Goal: Task Accomplishment & Management: Manage account settings

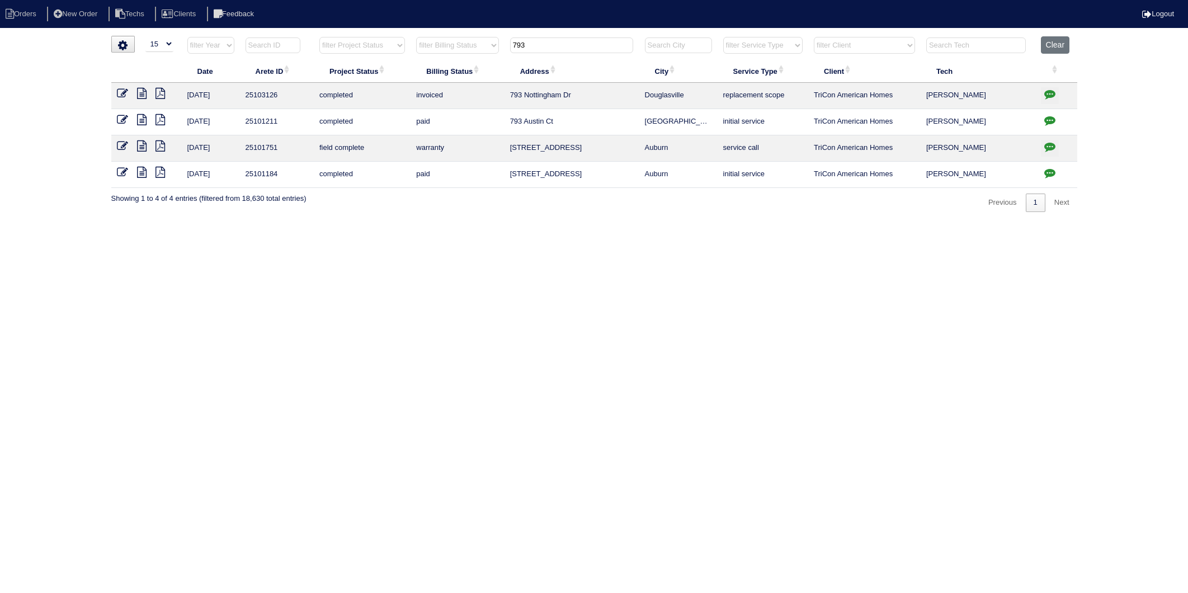
select select "15"
click at [480, 75] on table "Date Arete ID Project Status Billing Status Address City Service Type Client Te…" at bounding box center [594, 112] width 966 height 152
type input "5009"
click at [123, 90] on icon at bounding box center [122, 93] width 11 height 11
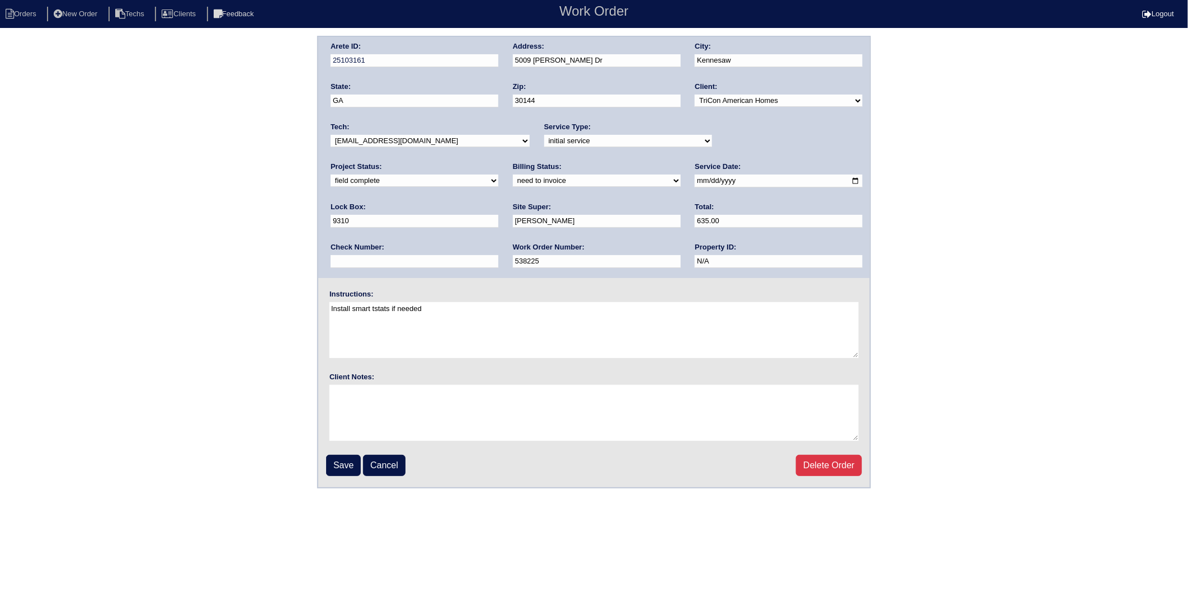
click at [513, 182] on select "need to quote quoted need to invoice invoiced paid warranty purchase order need…" at bounding box center [597, 180] width 168 height 12
select select "invoiced"
click at [513, 174] on select "need to quote quoted need to invoice invoiced paid warranty purchase order need…" at bounding box center [597, 180] width 168 height 12
click at [343, 466] on input "Save" at bounding box center [343, 465] width 35 height 21
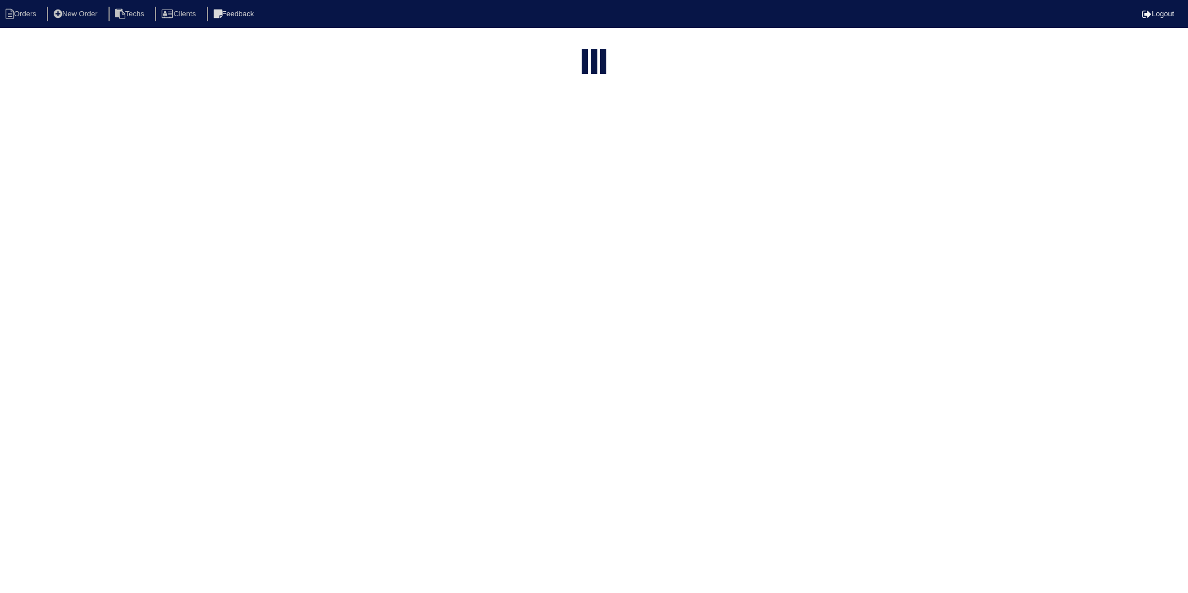
select select "15"
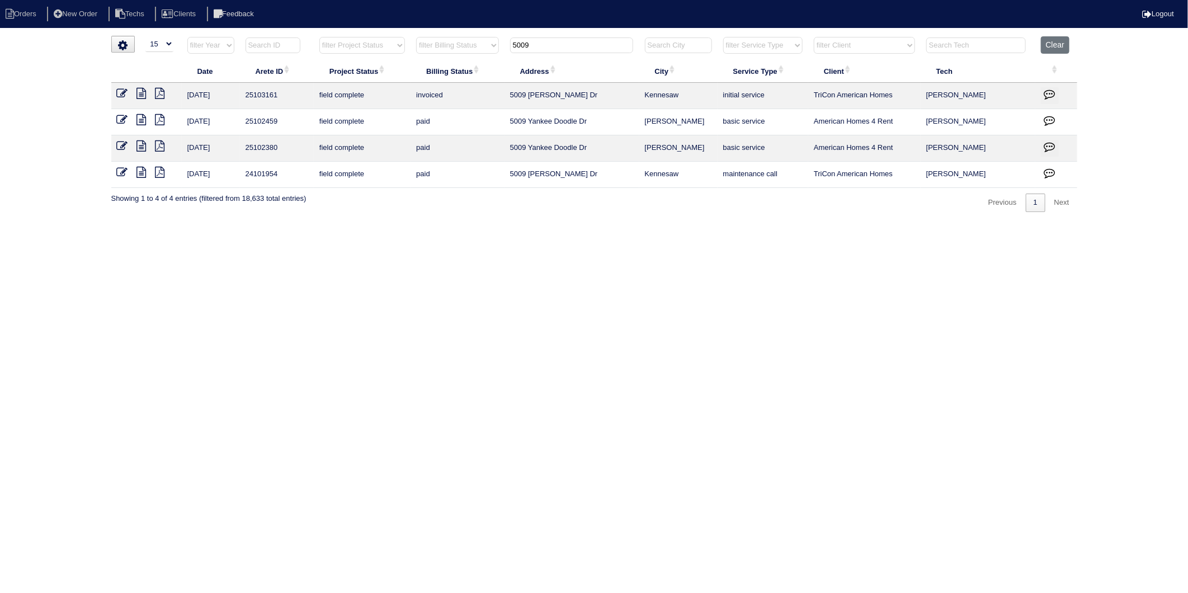
drag, startPoint x: 554, startPoint y: 48, endPoint x: 499, endPoint y: 75, distance: 61.0
click at [488, 68] on table "Date Arete ID Project Status Billing Status Address City Service Type Client Te…" at bounding box center [594, 112] width 966 height 152
type input "1335"
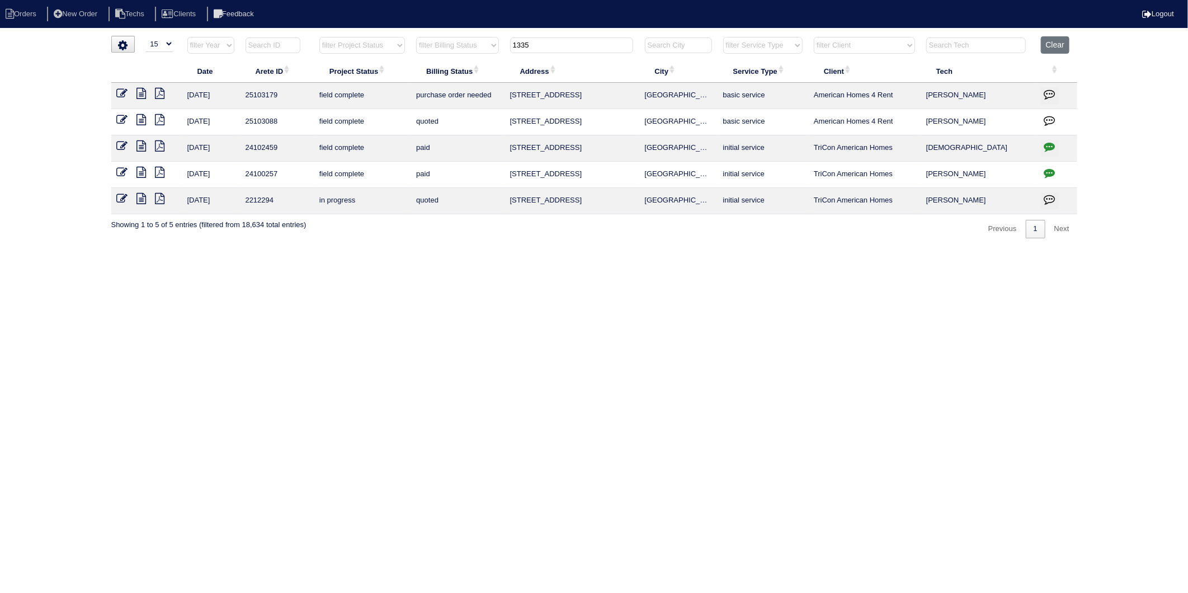
click at [119, 92] on icon at bounding box center [122, 93] width 11 height 11
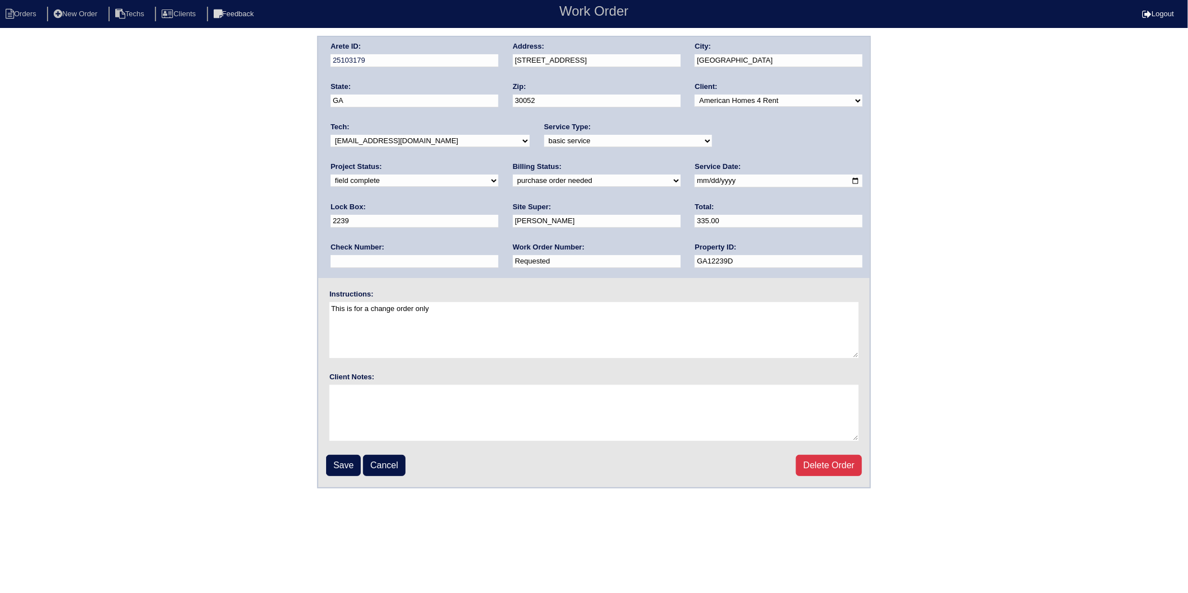
drag, startPoint x: 377, startPoint y: 259, endPoint x: 322, endPoint y: 270, distance: 55.7
click at [322, 270] on div "Arete ID: 25103179 Address: [STREET_ADDRESS] City: [GEOGRAPHIC_DATA] State: [GE…" at bounding box center [593, 157] width 551 height 241
type input "1277591"
click at [513, 181] on select "need to quote quoted need to invoice invoiced paid warranty purchase order need…" at bounding box center [597, 180] width 168 height 12
select select "need to invoice"
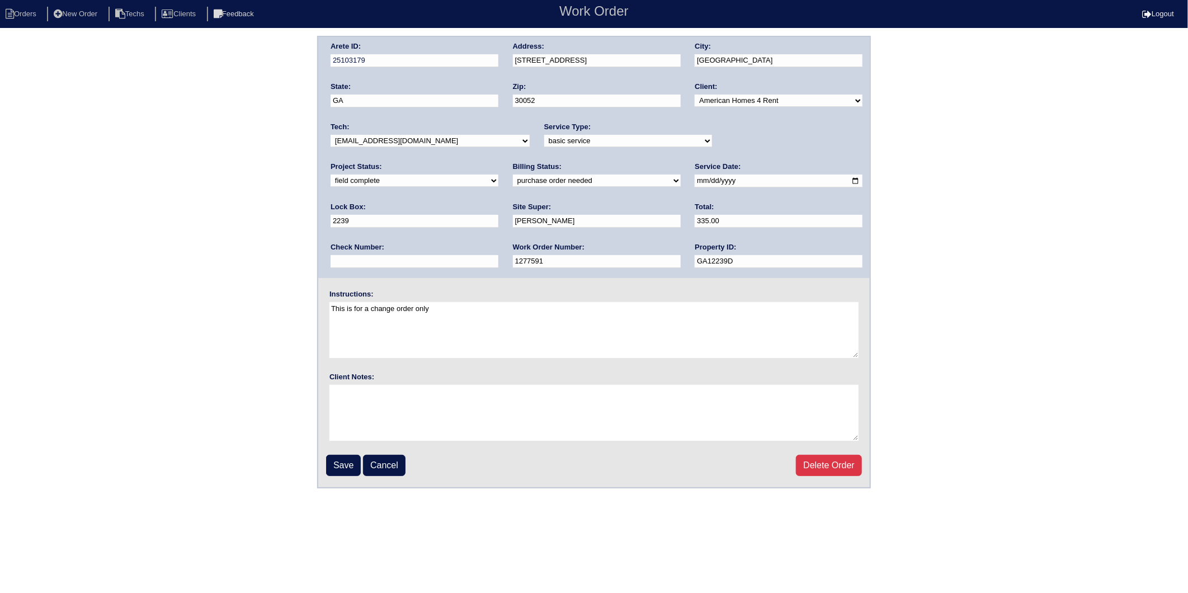
click at [513, 174] on select "need to quote quoted need to invoice invoiced paid warranty purchase order need…" at bounding box center [597, 180] width 168 height 12
click at [343, 459] on input "Save" at bounding box center [343, 465] width 35 height 21
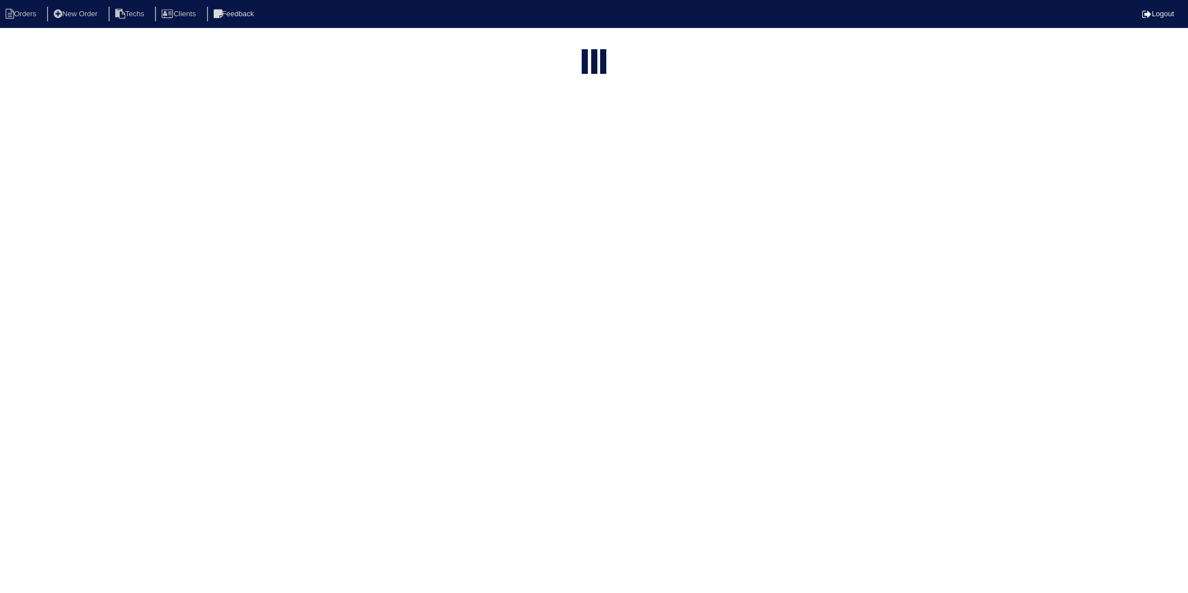
select select "15"
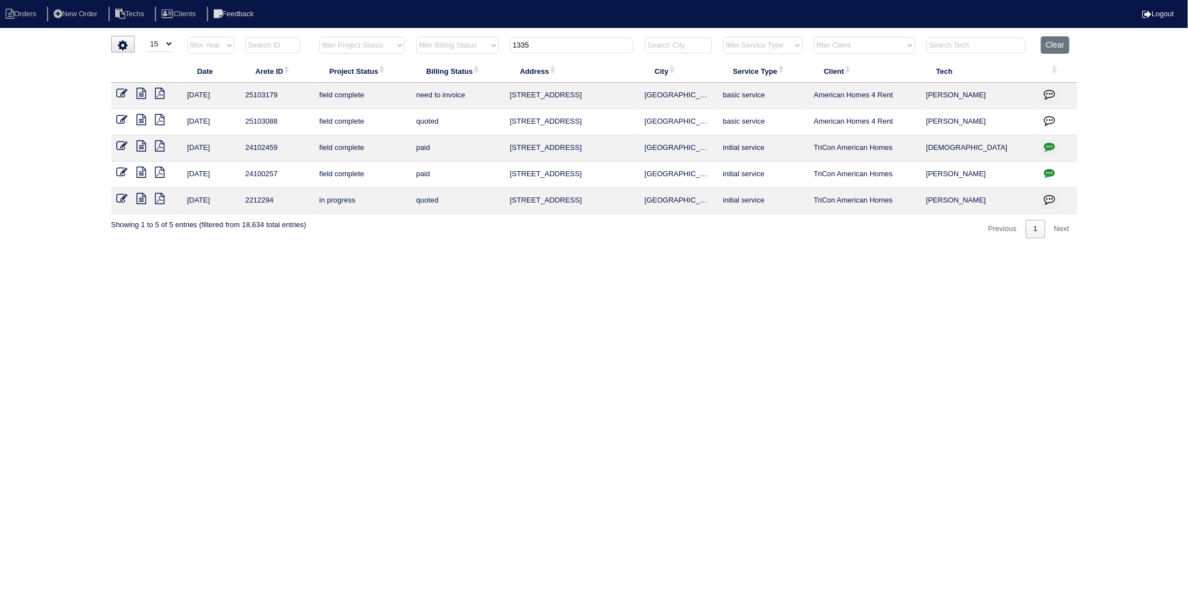
click at [125, 92] on icon at bounding box center [122, 93] width 11 height 11
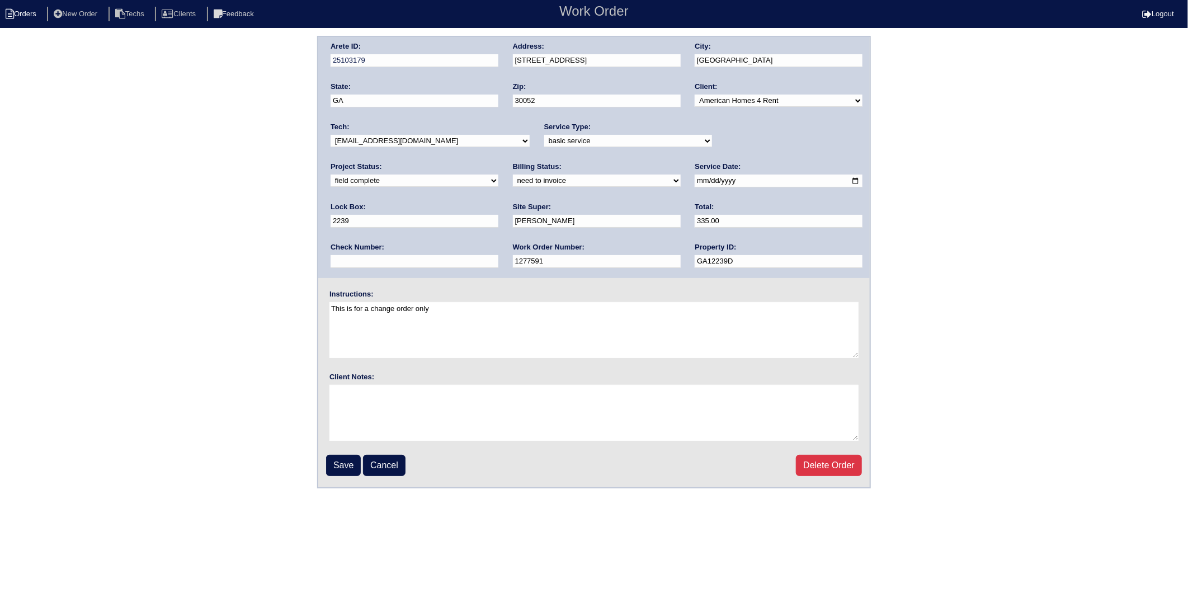
click at [35, 12] on li "Orders" at bounding box center [22, 14] width 45 height 15
select select "15"
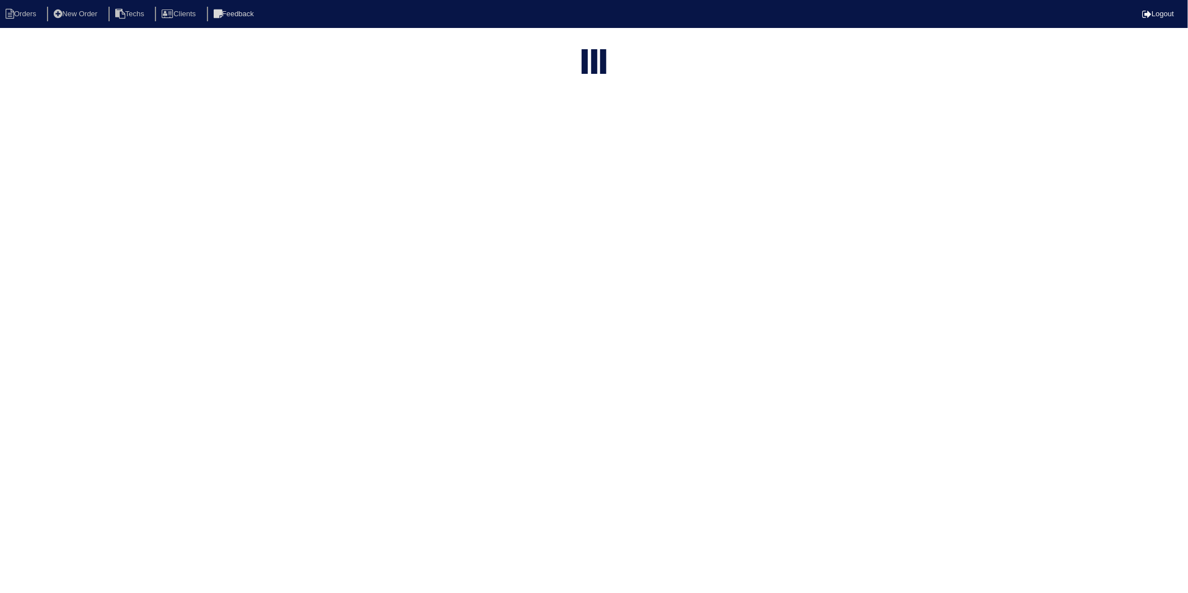
type input "1335"
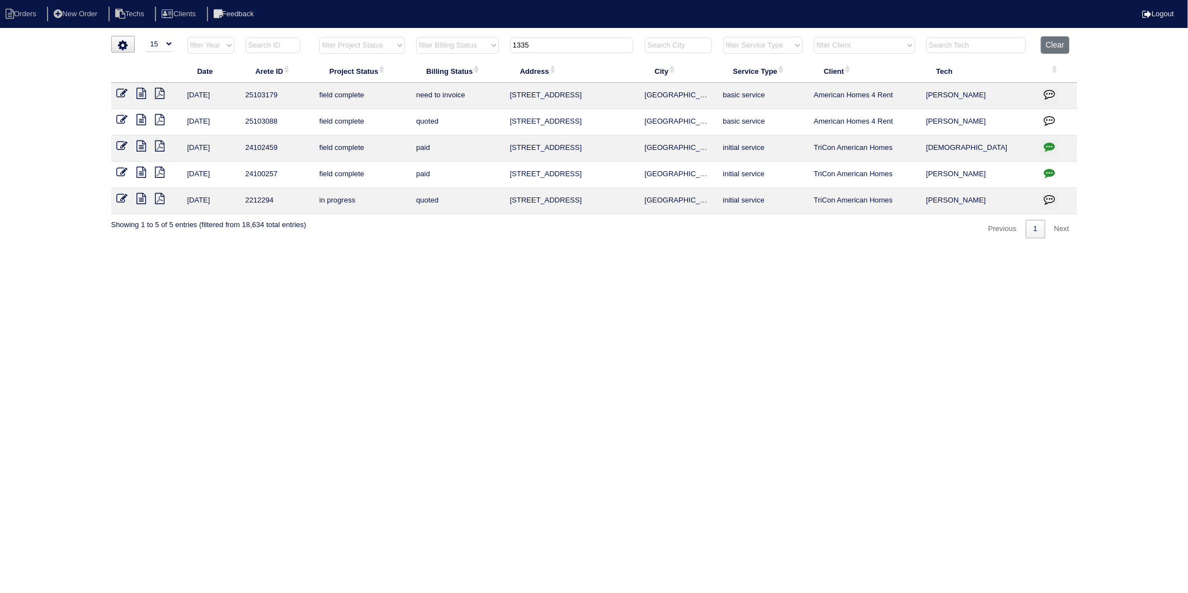
click at [120, 119] on icon at bounding box center [122, 119] width 11 height 11
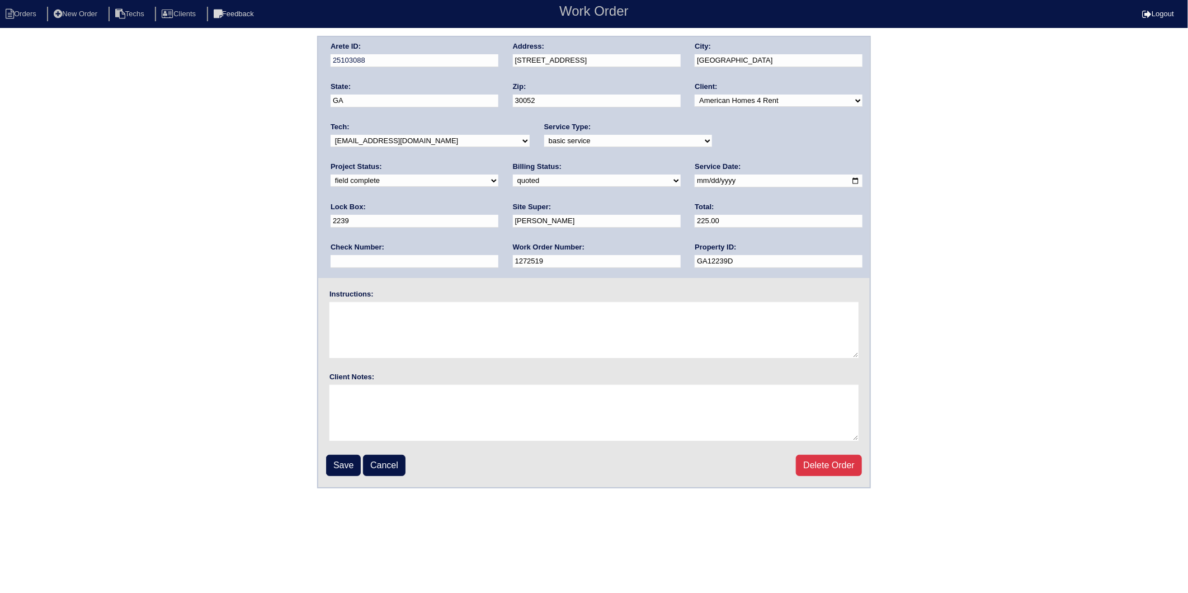
drag, startPoint x: 353, startPoint y: 178, endPoint x: 353, endPoint y: 186, distance: 8.4
click at [513, 178] on select "need to quote quoted need to invoice invoiced paid warranty purchase order need…" at bounding box center [597, 180] width 168 height 12
select select "need to invoice"
click at [513, 174] on select "need to quote quoted need to invoice invoiced paid warranty purchase order need…" at bounding box center [597, 180] width 168 height 12
click at [339, 456] on input "Save" at bounding box center [343, 465] width 35 height 21
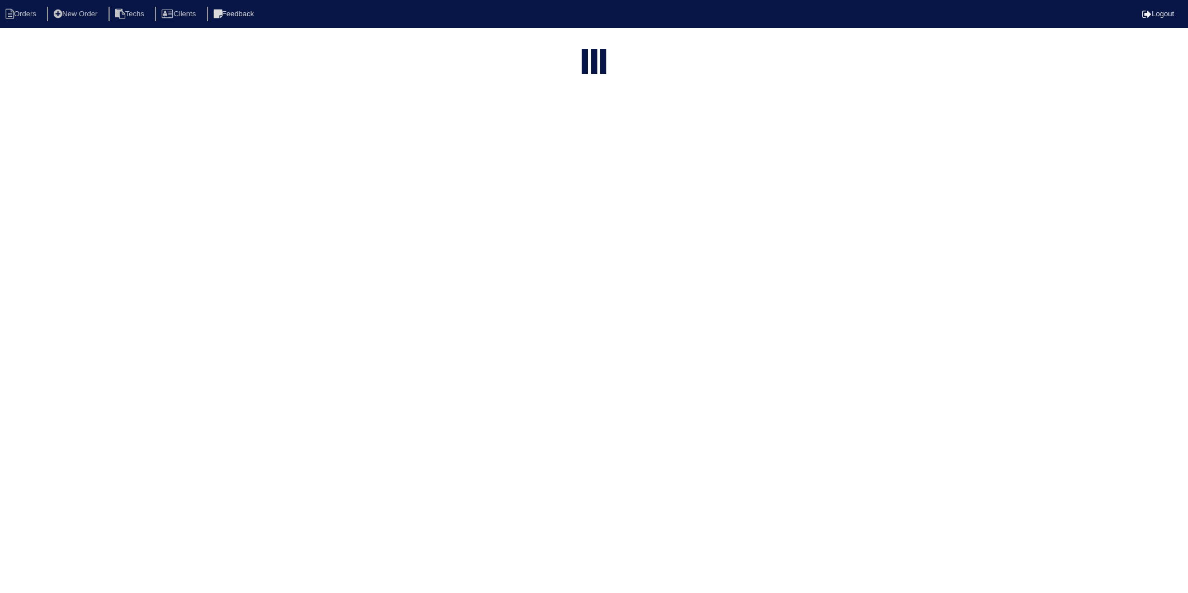
select select "15"
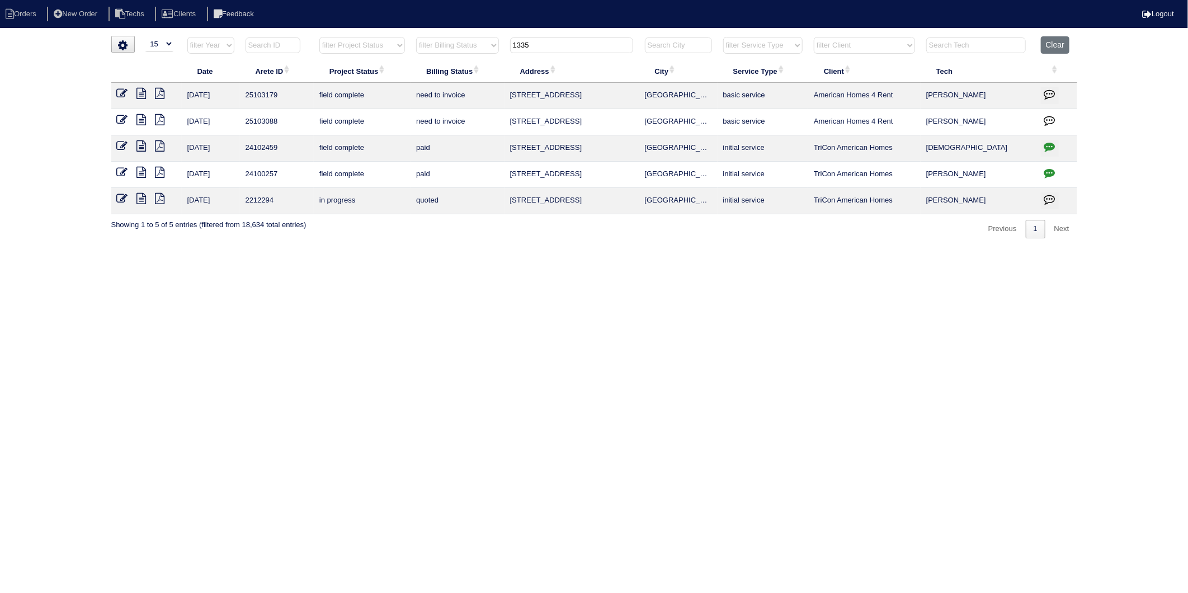
drag, startPoint x: 536, startPoint y: 48, endPoint x: 471, endPoint y: 66, distance: 67.4
click at [471, 63] on table "Date Arete ID Project Status Billing Status Address City Service Type Client Te…" at bounding box center [594, 125] width 966 height 178
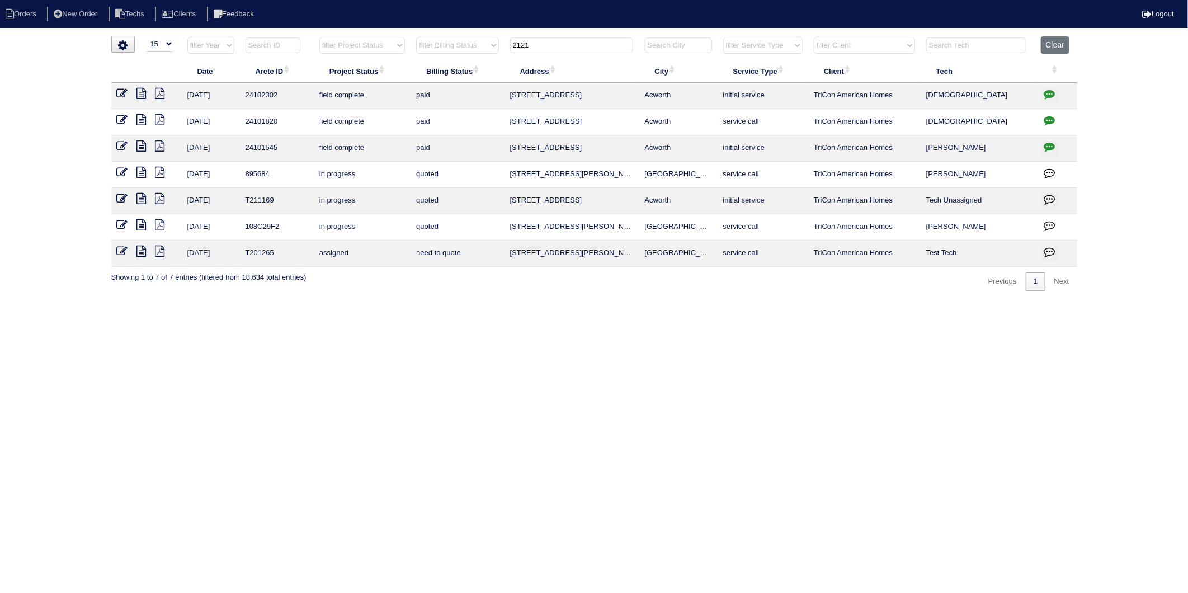
type input "2121"
click at [533, 272] on div "▼ 10 15 25 50 200 500 Search: Date Arete ID Project Status Billing Status Addre…" at bounding box center [594, 163] width 966 height 255
click at [594, 302] on html "Orders New Order Techs Clients Feedback Logout Orders New Order Users Clients M…" at bounding box center [594, 151] width 1188 height 302
click at [778, 302] on html "Orders New Order Techs Clients Feedback Logout Orders New Order Users Clients M…" at bounding box center [594, 151] width 1188 height 302
click at [1054, 45] on button "Clear" at bounding box center [1055, 44] width 29 height 17
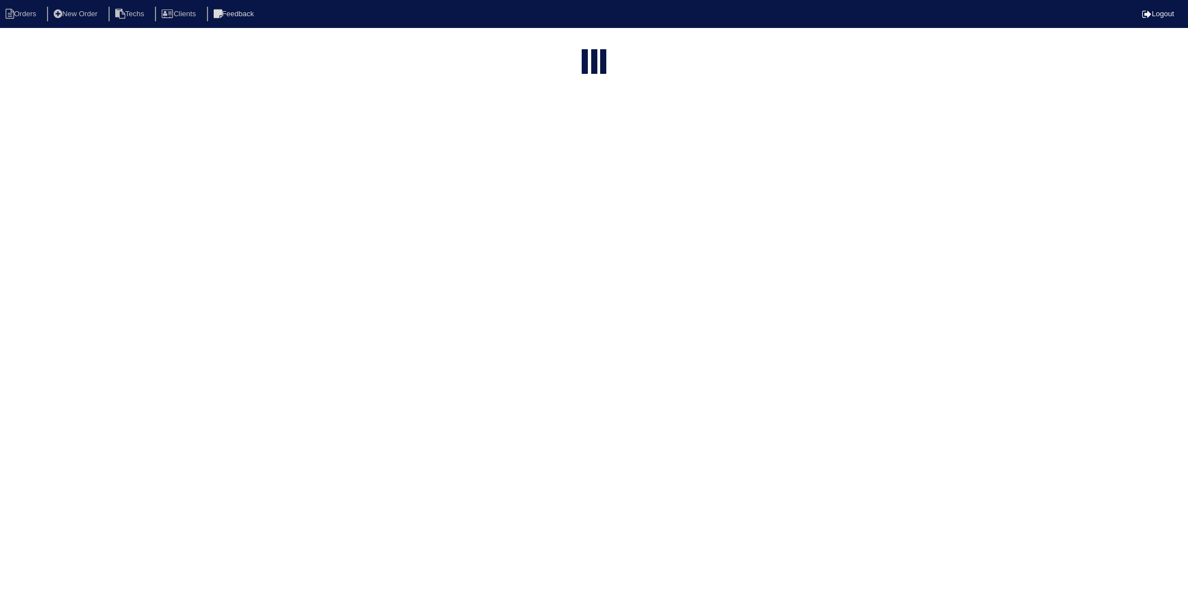
select select "15"
